Goal: Transaction & Acquisition: Purchase product/service

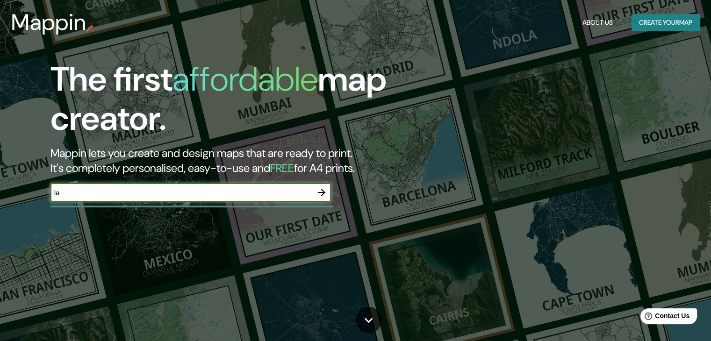
type input "la plata"
click at [314, 191] on button "button" at bounding box center [321, 192] width 19 height 19
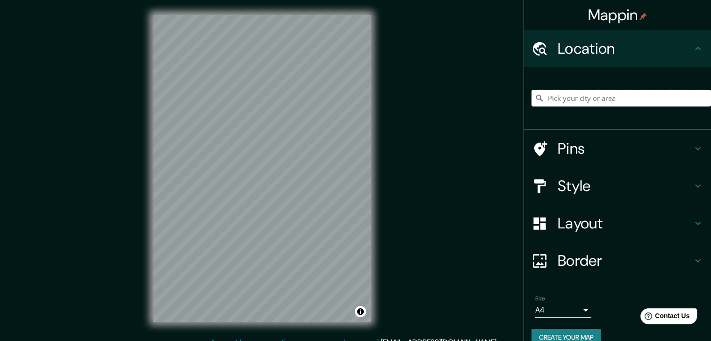
click at [586, 94] on input "Pick your city or area" at bounding box center [622, 98] width 180 height 17
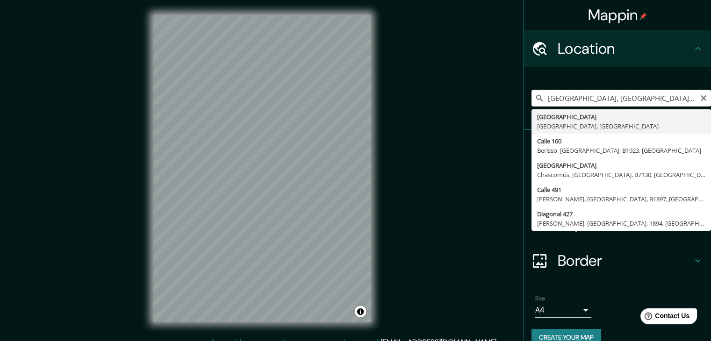
type input "[GEOGRAPHIC_DATA], [GEOGRAPHIC_DATA], [GEOGRAPHIC_DATA]"
click at [626, 290] on li "Size A4 single Create your map" at bounding box center [617, 323] width 187 height 70
click at [693, 54] on icon at bounding box center [698, 48] width 11 height 11
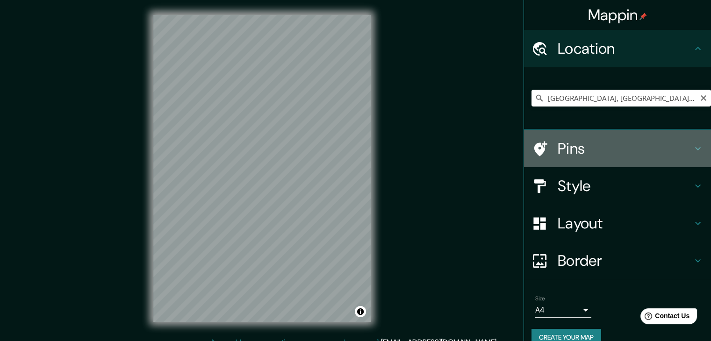
click at [688, 155] on div "Pins" at bounding box center [617, 148] width 187 height 37
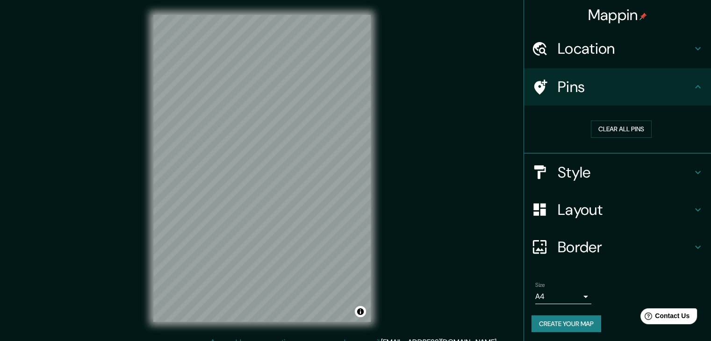
click at [694, 84] on icon at bounding box center [698, 86] width 11 height 11
click at [686, 179] on div "Style" at bounding box center [617, 172] width 187 height 37
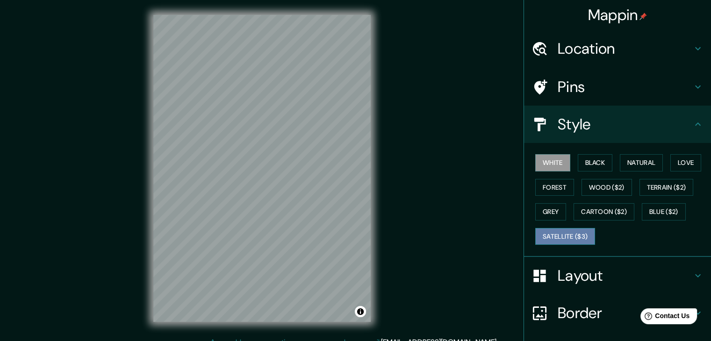
click at [570, 234] on button "Satellite ($3)" at bounding box center [566, 236] width 60 height 17
click at [560, 166] on button "White" at bounding box center [553, 162] width 35 height 17
click at [579, 240] on button "Satellite ($3)" at bounding box center [566, 236] width 60 height 17
